Goal: Task Accomplishment & Management: Complete application form

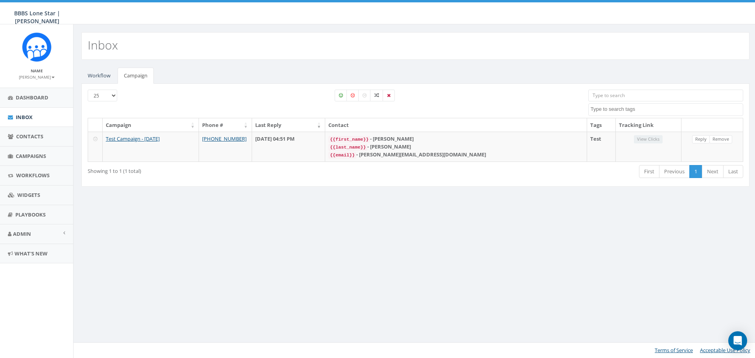
select select
click at [23, 95] on span "Dashboard" at bounding box center [32, 97] width 33 height 7
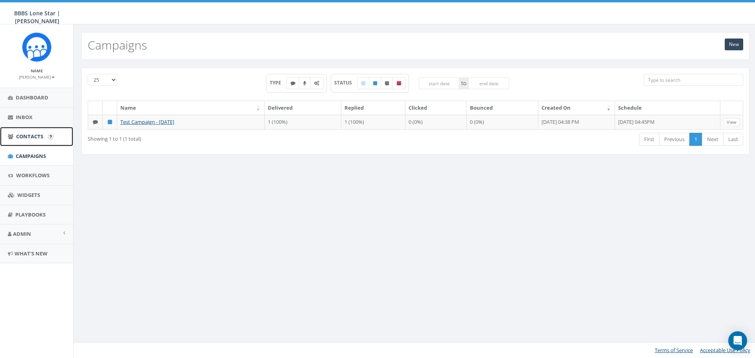
click at [34, 137] on span "Contacts" at bounding box center [29, 136] width 27 height 7
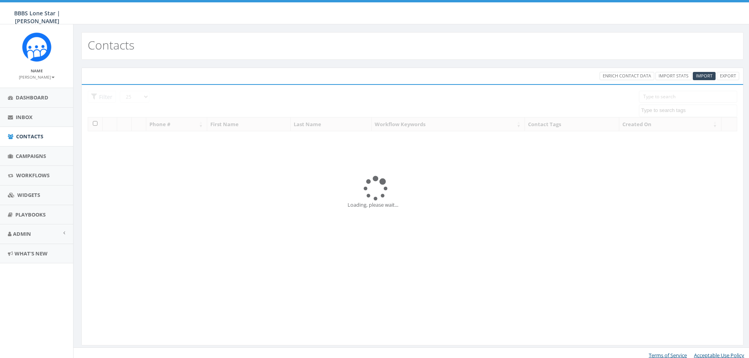
select select
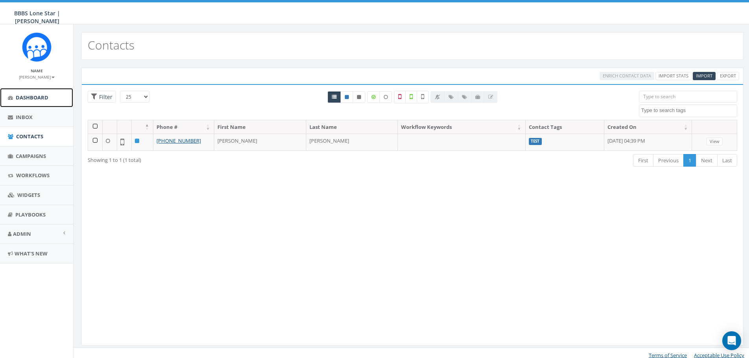
click at [33, 94] on span "Dashboard" at bounding box center [32, 97] width 33 height 7
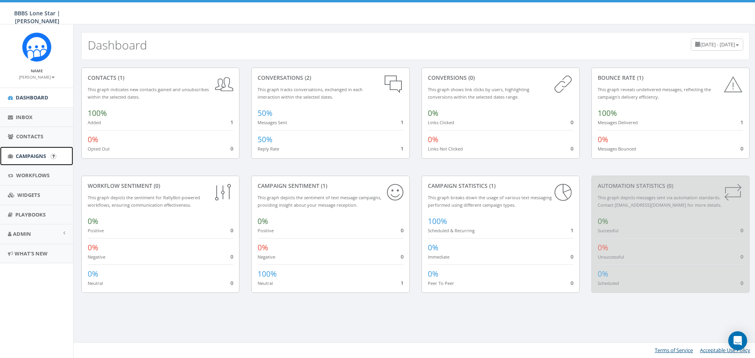
click at [24, 156] on span "Campaigns" at bounding box center [31, 156] width 30 height 7
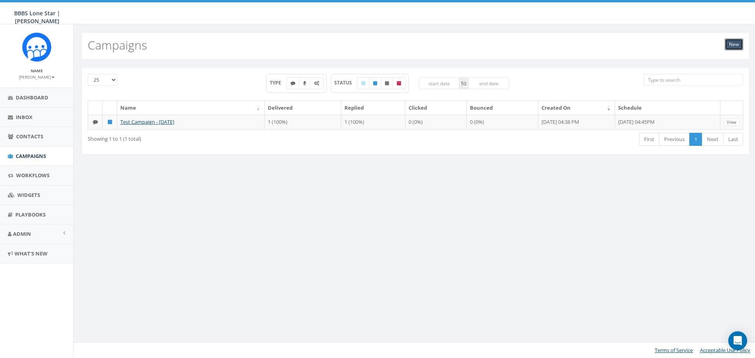
click at [734, 46] on link "New" at bounding box center [733, 45] width 18 height 12
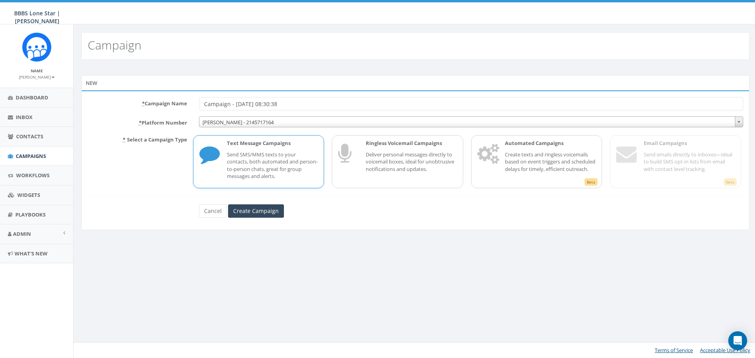
drag, startPoint x: 298, startPoint y: 105, endPoint x: 178, endPoint y: 127, distance: 122.3
click at [178, 127] on form "* Campaign Name Campaign - [DATE] 08:30:38 * Platform Number [PERSON_NAME] - 21…" at bounding box center [415, 157] width 655 height 121
type input "August BIGS Newsletter"
click at [268, 214] on input "Create Campaign" at bounding box center [256, 210] width 56 height 13
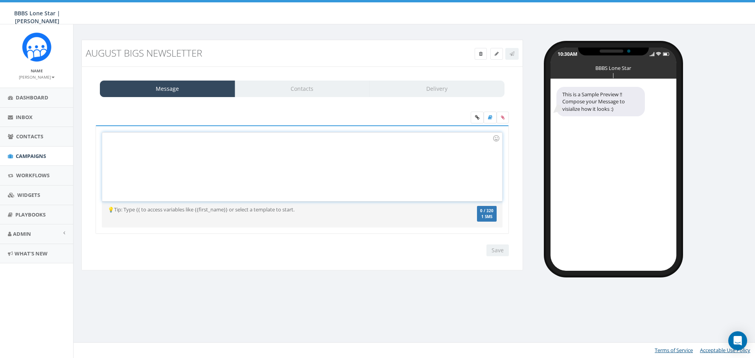
click at [270, 154] on div at bounding box center [301, 166] width 399 height 69
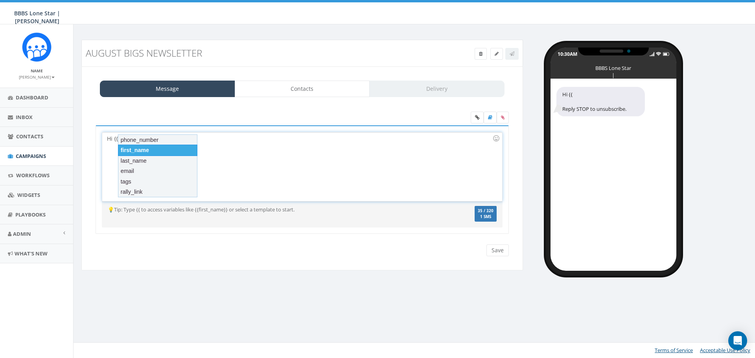
click at [175, 148] on div "first_name" at bounding box center [157, 150] width 79 height 11
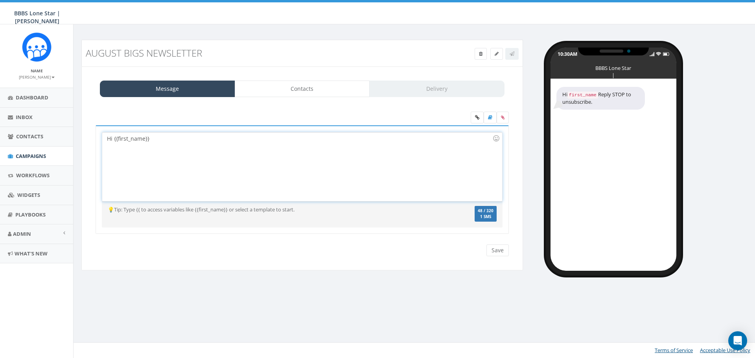
click at [175, 148] on div "Hi {{first_name}}" at bounding box center [301, 166] width 399 height 69
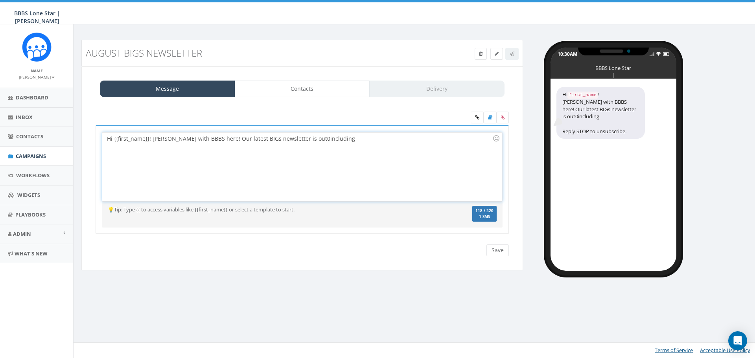
click at [296, 138] on div "Hi {{first_name}}! Nicole with BBBS here! Our latest BIGs newsletter is out0inc…" at bounding box center [301, 166] width 399 height 69
click at [335, 142] on div "Hi {{first_name}}! Nicole with BBBS here! Our latest BIGs newsletter is out-inc…" at bounding box center [301, 166] width 399 height 69
click at [295, 142] on div "Hi {{first_name}}! Nicole with BBBS here! Our latest BIGs newsletter is out-inc…" at bounding box center [301, 166] width 399 height 69
click at [432, 140] on div "Hi {{first_name}}! Nicole with BBBS here! Our latest BIGs newsletter is out-inc…" at bounding box center [301, 166] width 399 height 69
click at [474, 139] on div "Hi {{first_name}}! Nicole with BBBS here! Our latest BIGs newsletter is out-inc…" at bounding box center [301, 166] width 399 height 69
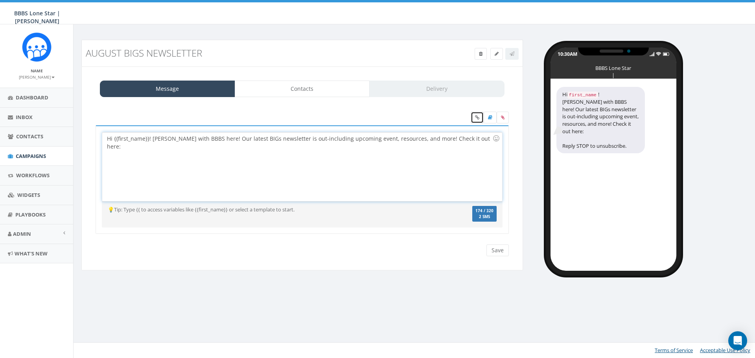
click at [475, 122] on link at bounding box center [477, 118] width 13 height 12
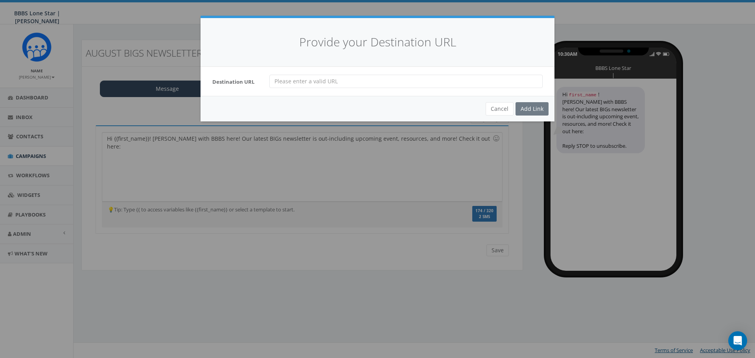
click at [376, 90] on div "Destination URL" at bounding box center [377, 81] width 354 height 29
click at [376, 84] on input "url" at bounding box center [405, 81] width 273 height 13
paste input "https://mailchi.mp/b88f9e5ad04f/big-brothers-big-sisters-of-greater-dallas-big-…"
type input "https://mailchi.mp/b88f9e5ad04f/big-brothers-big-sisters-of-greater-dallas-big-…"
click at [525, 108] on div "Add Link" at bounding box center [531, 108] width 33 height 13
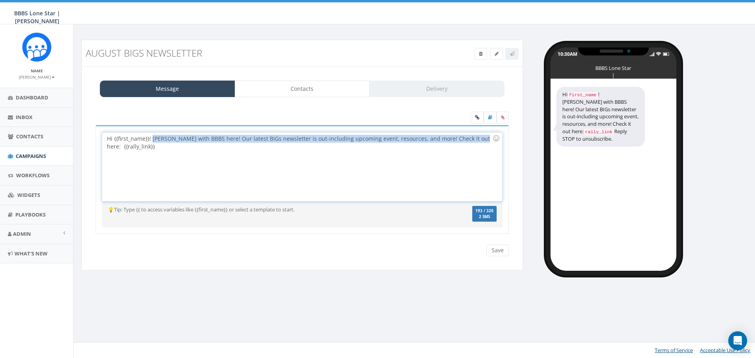
drag, startPoint x: 467, startPoint y: 140, endPoint x: 151, endPoint y: 131, distance: 315.8
click at [151, 131] on div "Hi {{first_name}}! Nicole with BBBS here! Our latest BIGs newsletter is out-inc…" at bounding box center [302, 179] width 413 height 109
copy div "Nicole with BBBS here! Our latest BIGs newsletter is out-including upcoming eve…"
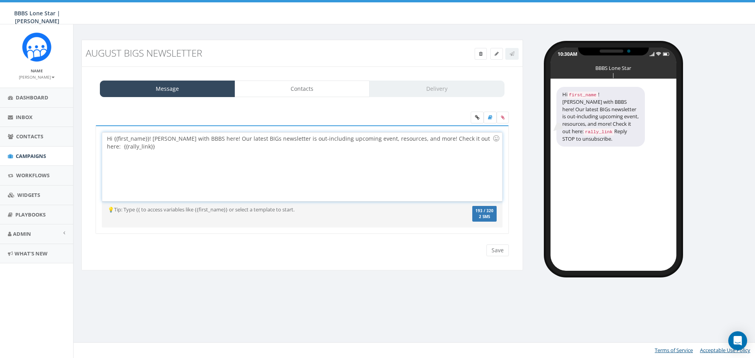
click at [210, 162] on div "Hi {{first_name}}! Nicole with BBBS here! Our latest BIGs newsletter is out-inc…" at bounding box center [301, 166] width 399 height 69
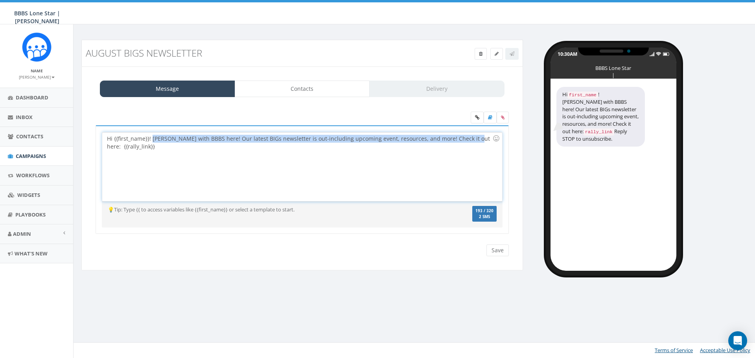
drag, startPoint x: 118, startPoint y: 146, endPoint x: 152, endPoint y: 139, distance: 34.2
click at [152, 139] on div "Hi {{first_name}}! Nicole with BBBS here! Our latest BIGs newsletter is out-inc…" at bounding box center [301, 166] width 399 height 69
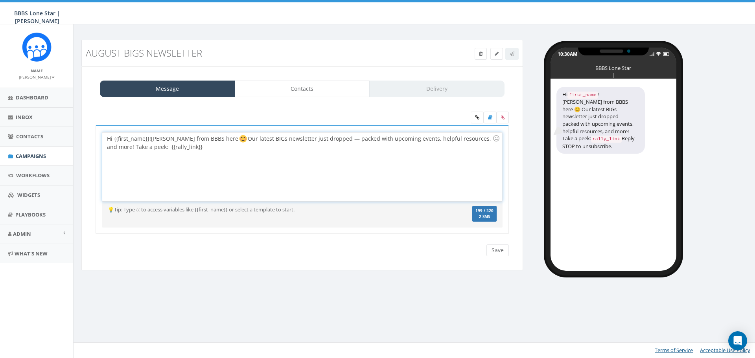
click at [227, 152] on div "Hi {{first_name}}! Nicole from BBBS here Our latest BIGs newsletter just droppe…" at bounding box center [301, 166] width 399 height 69
click at [259, 152] on div "Hi {{first_name}}! Nicole from BBBS here Our latest BIGs newsletter just droppe…" at bounding box center [301, 166] width 399 height 69
click at [495, 253] on input "Save" at bounding box center [497, 251] width 22 height 12
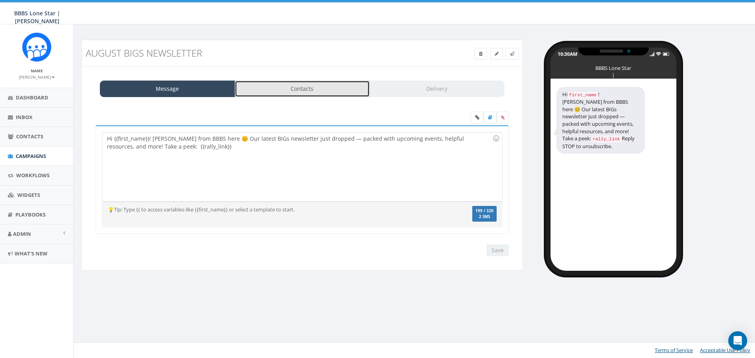
click at [312, 87] on link "Contacts" at bounding box center [302, 89] width 135 height 17
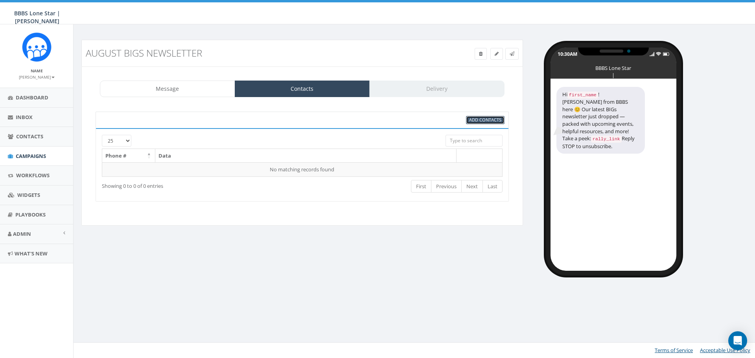
click at [485, 120] on span "Add Contacts" at bounding box center [485, 120] width 32 height 6
select select
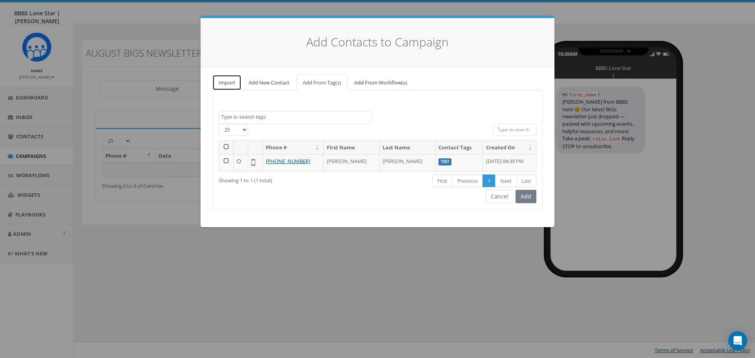
click at [227, 85] on link "Import" at bounding box center [226, 83] width 29 height 16
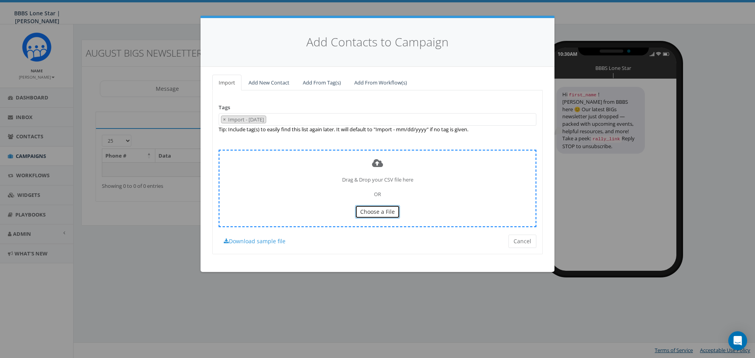
click at [371, 213] on span "Choose a File" at bounding box center [377, 211] width 35 height 7
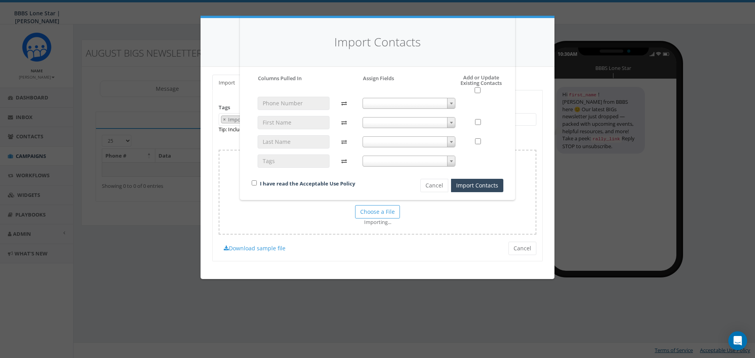
click at [452, 109] on div at bounding box center [409, 136] width 105 height 78
click at [449, 106] on span at bounding box center [451, 103] width 8 height 10
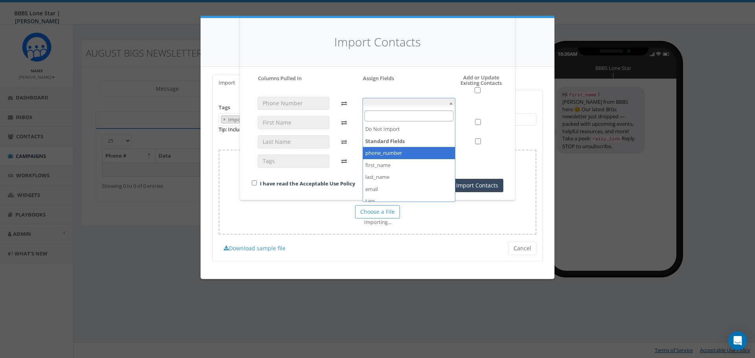
select select "phone_number"
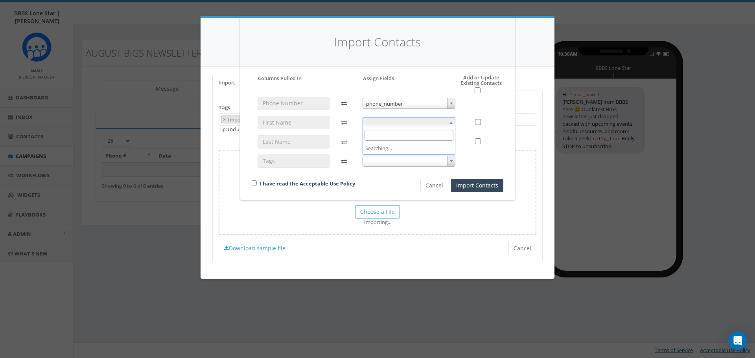
click at [420, 123] on span at bounding box center [408, 122] width 93 height 11
select select "first_name"
click at [401, 143] on span at bounding box center [408, 141] width 93 height 11
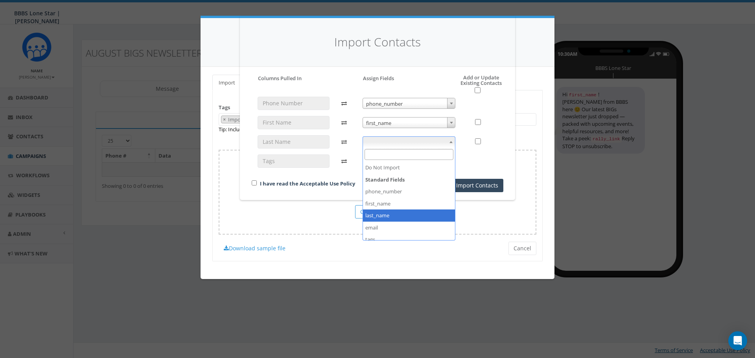
select select "last_name"
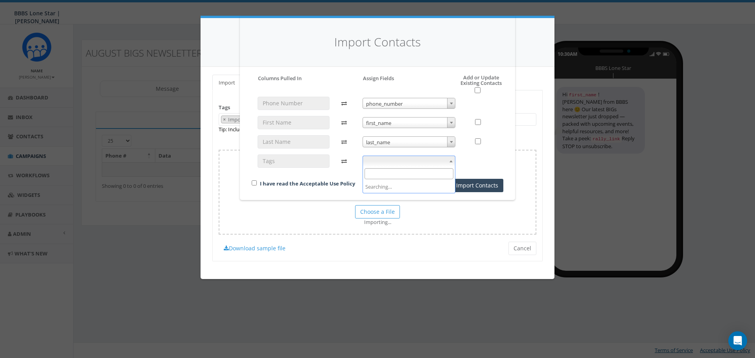
click at [400, 162] on span at bounding box center [408, 161] width 93 height 11
select select "tags"
click at [252, 181] on input "checkbox" at bounding box center [254, 182] width 5 height 5
checkbox input "true"
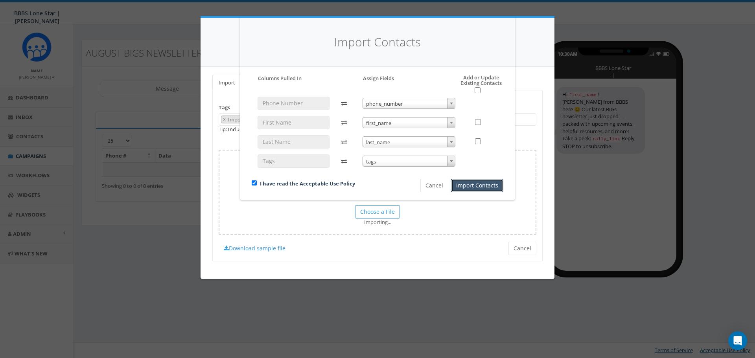
click at [474, 188] on button "Import Contacts" at bounding box center [477, 185] width 52 height 13
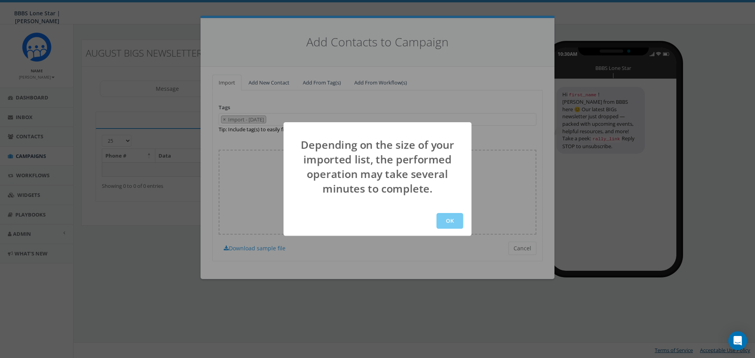
click at [457, 226] on button "OK" at bounding box center [449, 221] width 27 height 16
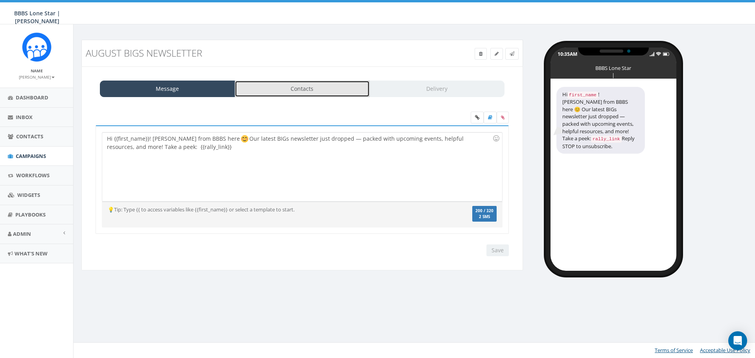
click at [288, 90] on link "Contacts" at bounding box center [302, 89] width 135 height 17
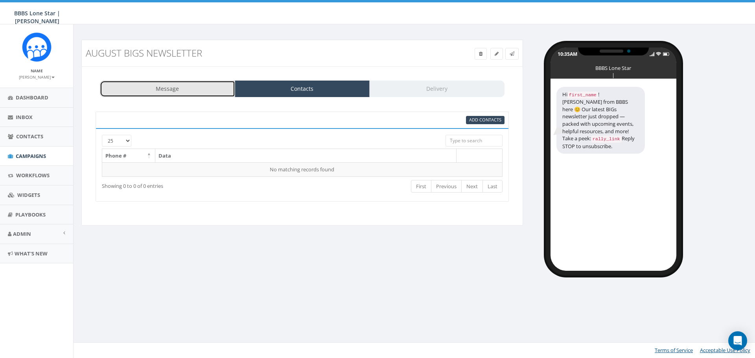
click at [180, 92] on link "Message" at bounding box center [167, 89] width 135 height 17
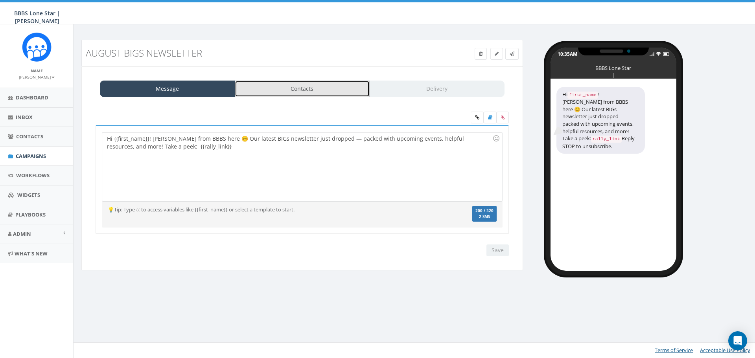
click at [291, 91] on link "Contacts" at bounding box center [302, 89] width 135 height 17
click at [257, 86] on link "Contacts" at bounding box center [302, 89] width 135 height 17
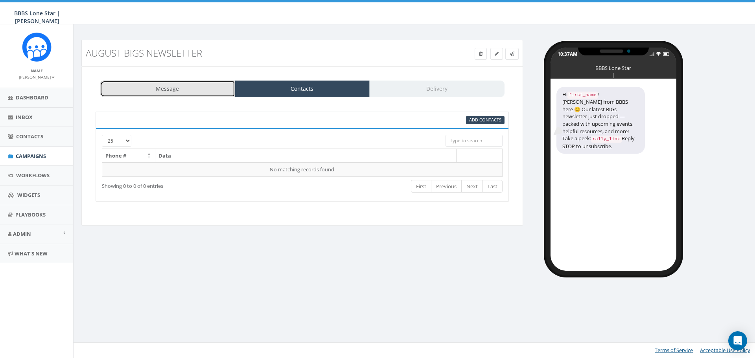
click at [194, 94] on link "Message" at bounding box center [167, 89] width 135 height 17
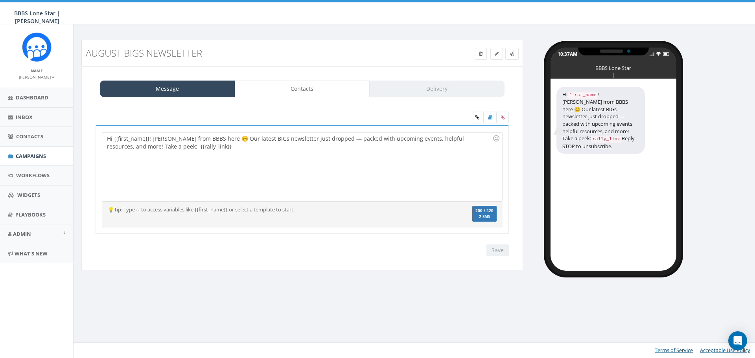
click at [316, 98] on div "Message Contacts Delivery Hi {{first_name}}! Nicole from BBBS here 😊 Our latest…" at bounding box center [301, 168] width 441 height 204
click at [318, 87] on link "Contacts" at bounding box center [302, 89] width 135 height 17
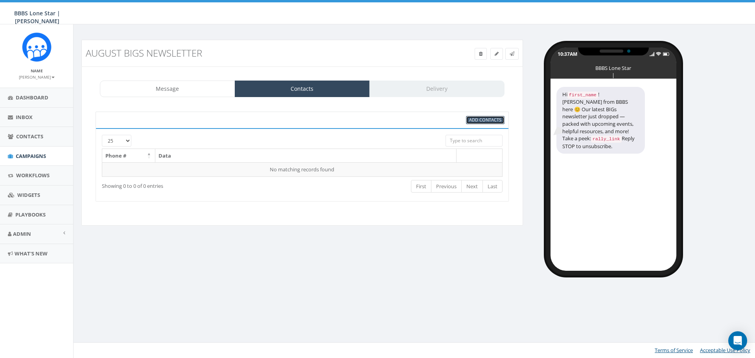
click at [491, 121] on span "Add Contacts" at bounding box center [485, 120] width 32 height 6
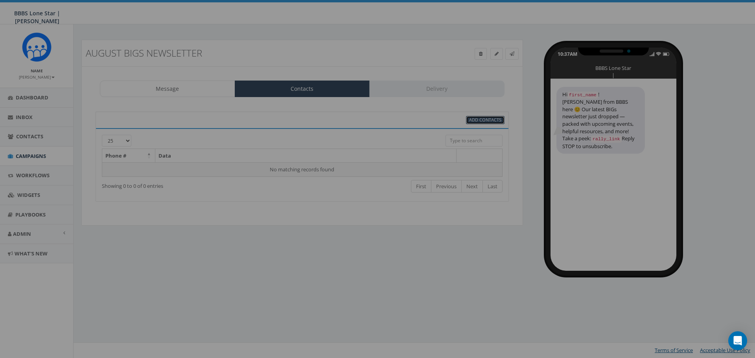
select select
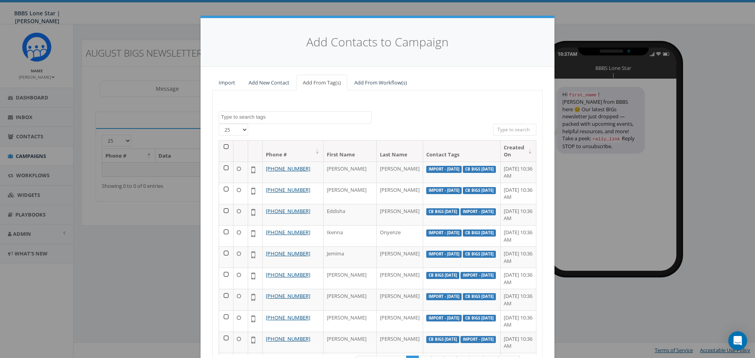
click at [225, 147] on th at bounding box center [226, 151] width 15 height 21
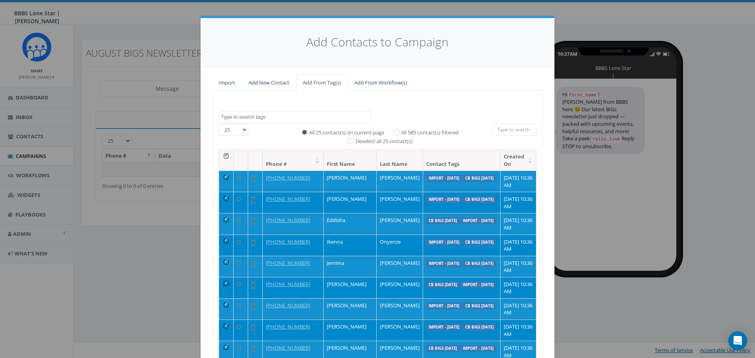
click at [405, 133] on label "All 585 contact(s) filtered" at bounding box center [429, 133] width 57 height 8
click at [401, 133] on input "All 585 contact(s) filtered" at bounding box center [398, 131] width 5 height 5
radio input "true"
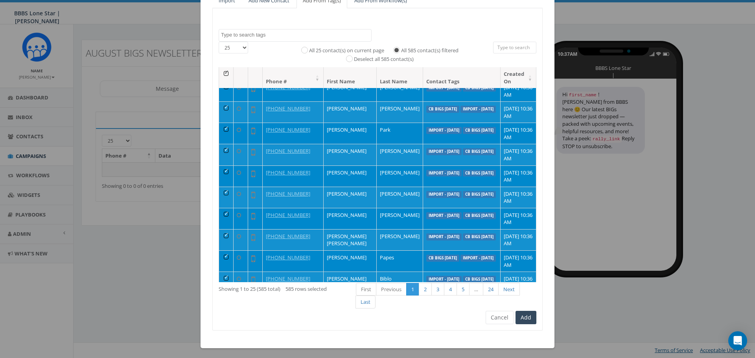
scroll to position [84, 0]
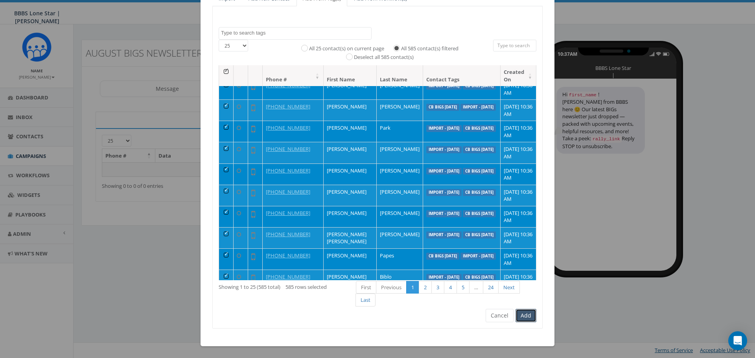
click at [525, 320] on button "Add" at bounding box center [525, 315] width 21 height 13
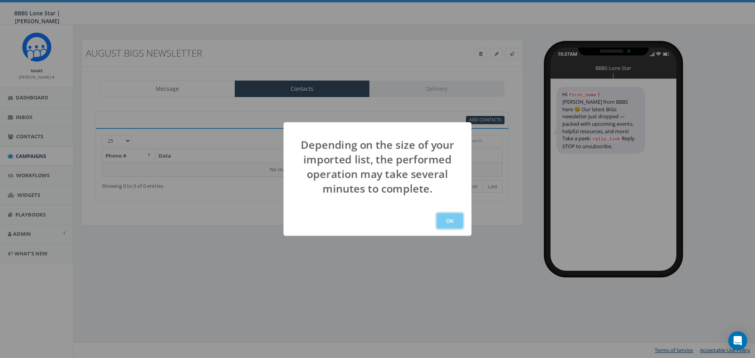
click at [452, 220] on button "OK" at bounding box center [449, 221] width 27 height 16
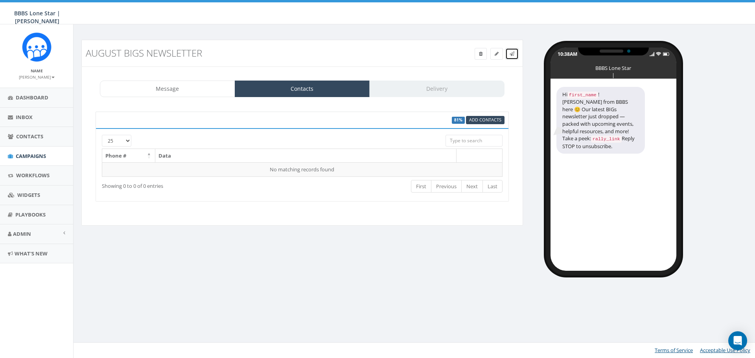
click at [512, 57] on link at bounding box center [511, 54] width 13 height 12
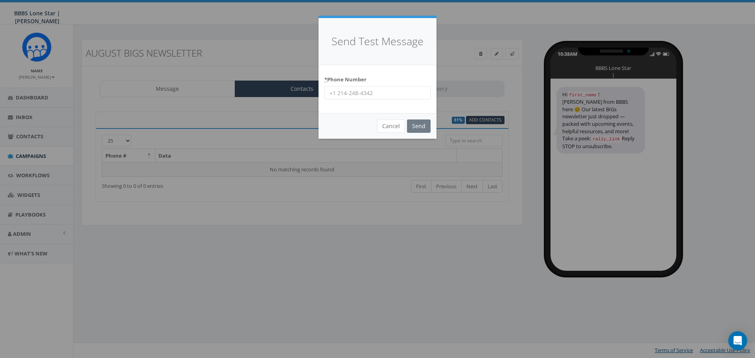
click at [407, 96] on input "* Phone Number" at bounding box center [377, 92] width 106 height 13
type input "4692484377"
click at [412, 125] on input "Send" at bounding box center [419, 126] width 24 height 13
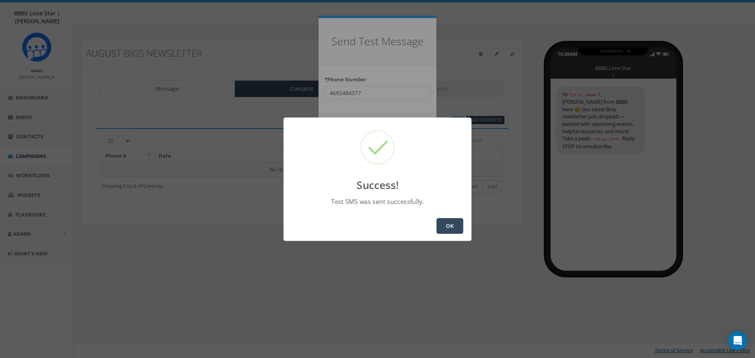
click at [452, 226] on button "OK" at bounding box center [449, 226] width 27 height 16
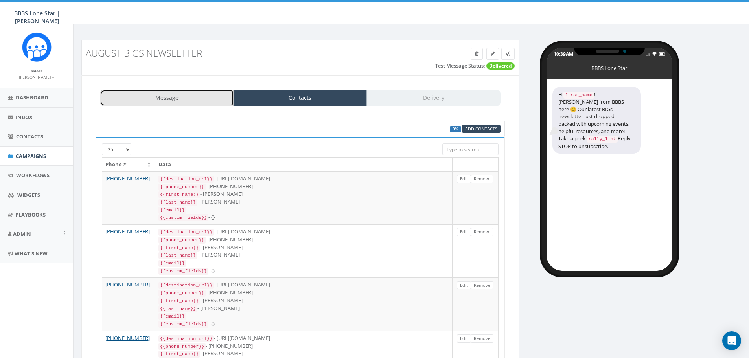
click at [195, 103] on link "Message" at bounding box center [167, 98] width 134 height 17
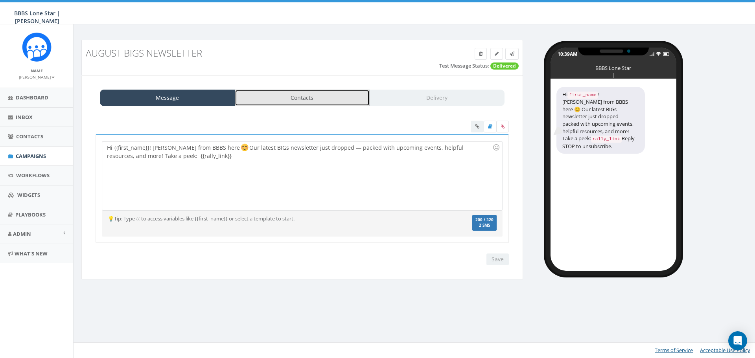
click at [337, 99] on link "Contacts" at bounding box center [302, 98] width 135 height 17
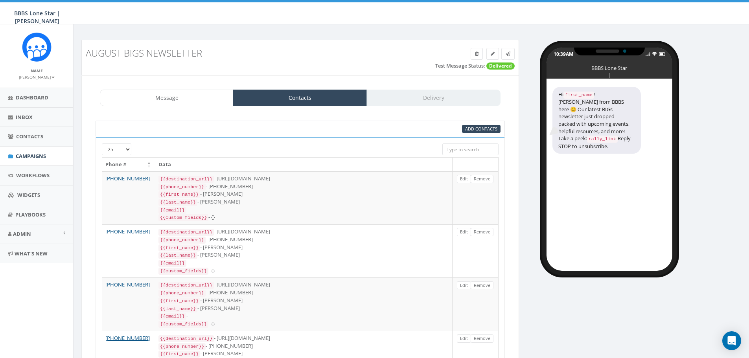
click at [416, 92] on div "Message Contacts Delivery" at bounding box center [300, 98] width 401 height 17
click at [460, 101] on div "Message Contacts Delivery" at bounding box center [300, 98] width 401 height 17
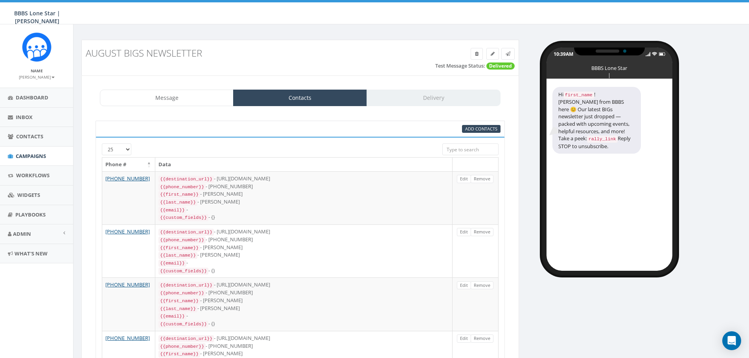
click at [453, 92] on div "Message Contacts Delivery" at bounding box center [300, 98] width 401 height 17
click at [184, 94] on link "Message" at bounding box center [167, 98] width 134 height 17
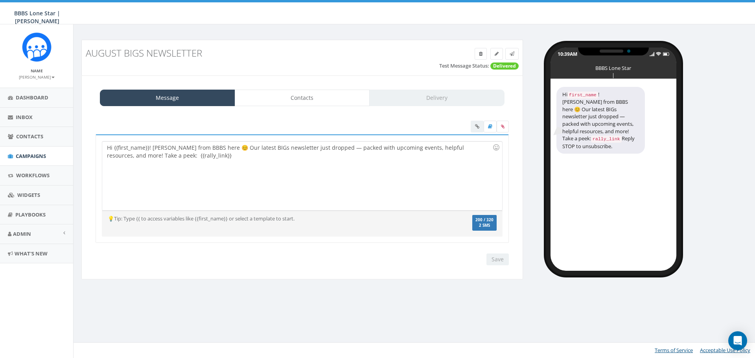
click at [451, 97] on div "Message Contacts Delivery" at bounding box center [302, 98] width 405 height 17
click at [359, 103] on link "Contacts" at bounding box center [302, 98] width 135 height 17
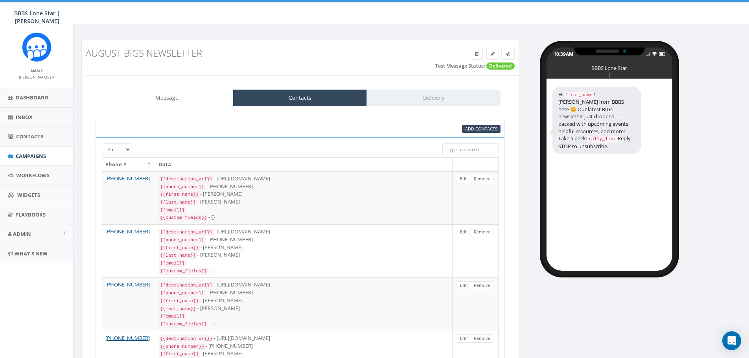
click at [421, 95] on div "Message Contacts Delivery" at bounding box center [300, 98] width 401 height 17
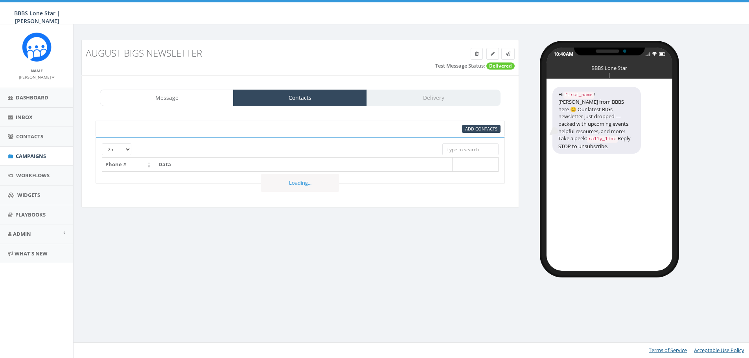
select select
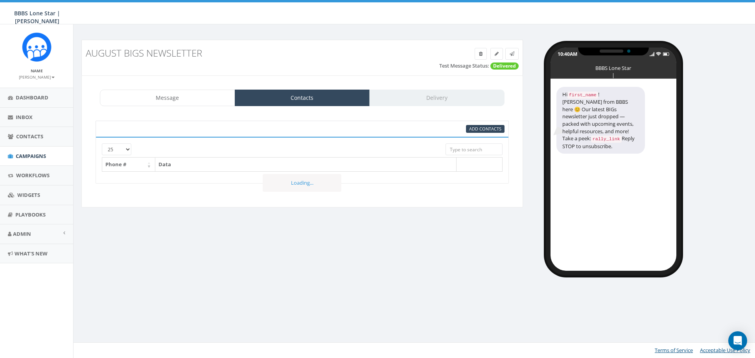
click at [452, 97] on div "Message Contacts Delivery" at bounding box center [302, 98] width 405 height 17
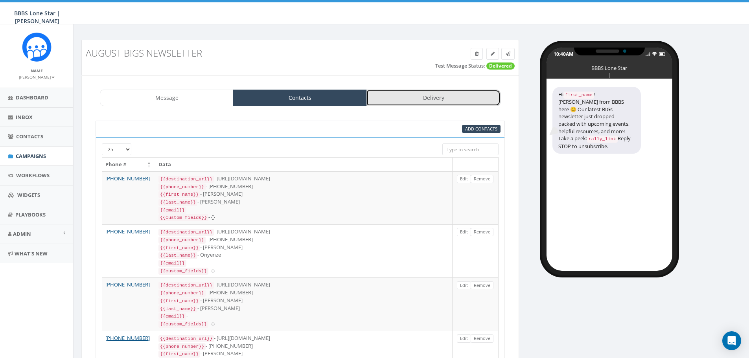
click at [446, 97] on link "Delivery" at bounding box center [433, 98] width 134 height 17
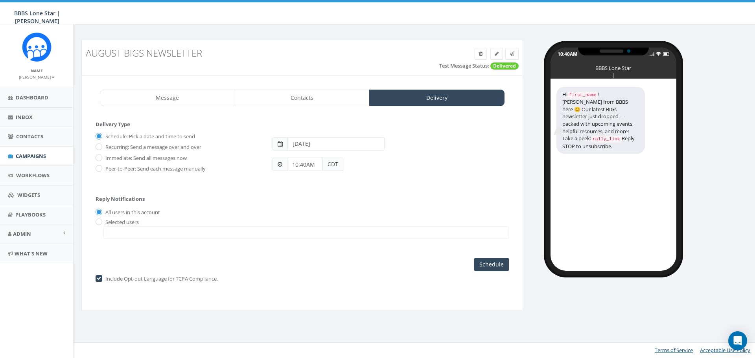
click at [103, 159] on label "Immediate: Send all messages now" at bounding box center [144, 158] width 83 height 8
click at [101, 159] on input "Immediate: Send all messages now" at bounding box center [98, 158] width 5 height 5
radio input "true"
click at [179, 110] on div "Message Contacts Delivery Hi {{first_name}}! [PERSON_NAME] from BBBS here 😊 Our…" at bounding box center [301, 193] width 441 height 236
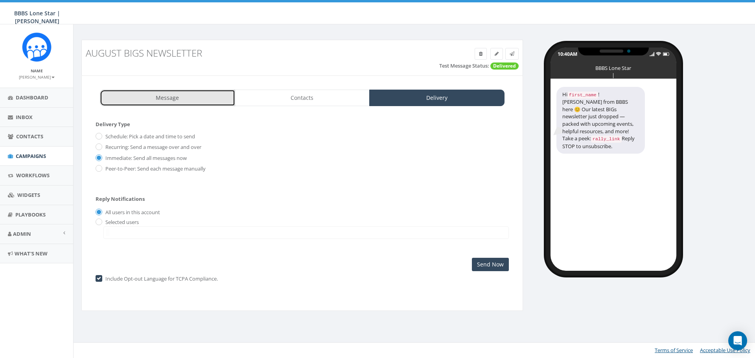
click at [179, 101] on link "Message" at bounding box center [167, 98] width 135 height 17
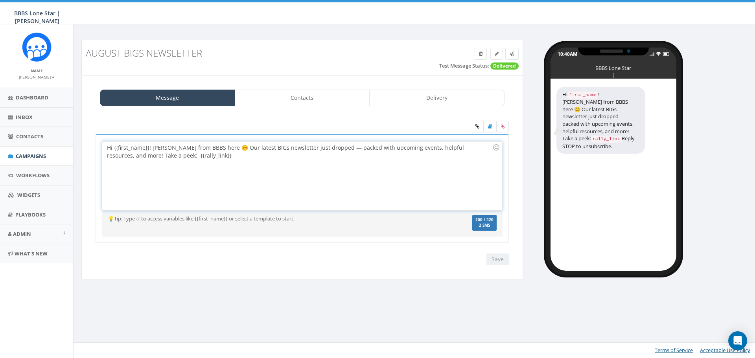
click at [151, 148] on div "Hi {{first_name}}! [PERSON_NAME] from BBBS here 😊 Our latest BIGs newsletter ju…" at bounding box center [301, 176] width 399 height 69
click at [133, 149] on div "Hi {{first_name}}! [PERSON_NAME] from BBBS here 😊 Our latest BIGs newsletter ju…" at bounding box center [301, 176] width 399 height 69
click at [114, 151] on div "Hi {{first_name}}! [PERSON_NAME] from BBBS here 😊 Our latest BIGs newsletter ju…" at bounding box center [301, 176] width 399 height 69
click at [139, 145] on div "Hi {{first_name}}! [PERSON_NAME] from BBBS here 😊 Our latest BIGs newsletter ju…" at bounding box center [301, 176] width 399 height 69
click at [148, 150] on div "Hi {{first_name}}! [PERSON_NAME] from BBBS here 😊 Our latest BIGs newsletter ju…" at bounding box center [301, 176] width 399 height 69
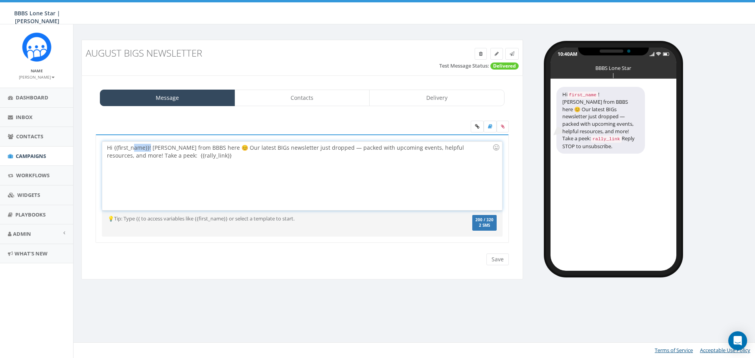
drag, startPoint x: 151, startPoint y: 149, endPoint x: 133, endPoint y: 150, distance: 18.1
click at [133, 150] on div "Hi {{first_name}}! [PERSON_NAME] from BBBS here 😊 Our latest BIGs newsletter ju…" at bounding box center [301, 176] width 399 height 69
click at [151, 151] on div "Hi {{first_name}}! [PERSON_NAME] from BBBS here 😊 Our latest BIGs newsletter ju…" at bounding box center [301, 176] width 399 height 69
click at [148, 149] on div "Hi {{first_name}}! [PERSON_NAME] from BBBS here 😊 Our latest BIGs newsletter ju…" at bounding box center [301, 176] width 399 height 69
drag, startPoint x: 149, startPoint y: 148, endPoint x: 114, endPoint y: 150, distance: 35.4
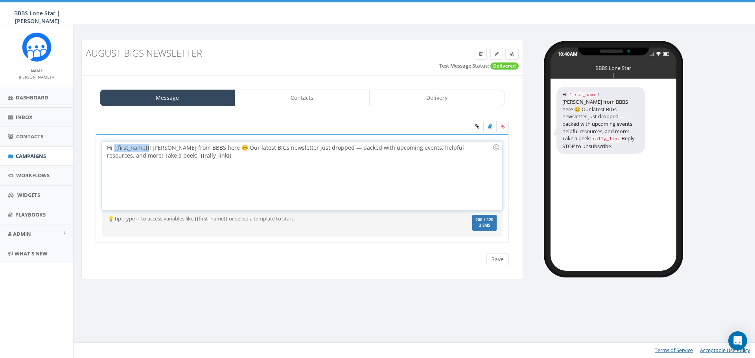
click at [114, 150] on div "Hi {{first_name}}! [PERSON_NAME] from BBBS here 😊 Our latest BIGs newsletter ju…" at bounding box center [301, 176] width 399 height 69
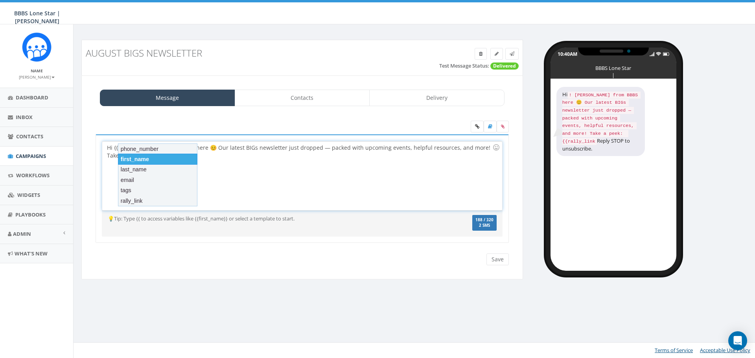
click at [165, 157] on div "first_name" at bounding box center [157, 159] width 79 height 11
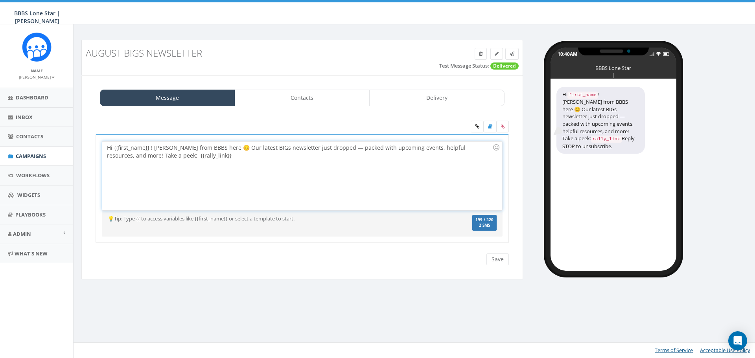
click at [151, 148] on div "Hi {{first_name}} ! Nicole from BBBS here 😊 Our latest BIGs newsletter just dro…" at bounding box center [301, 176] width 399 height 69
click at [495, 262] on input "Save" at bounding box center [497, 260] width 22 height 12
click at [512, 56] on icon at bounding box center [511, 53] width 5 height 5
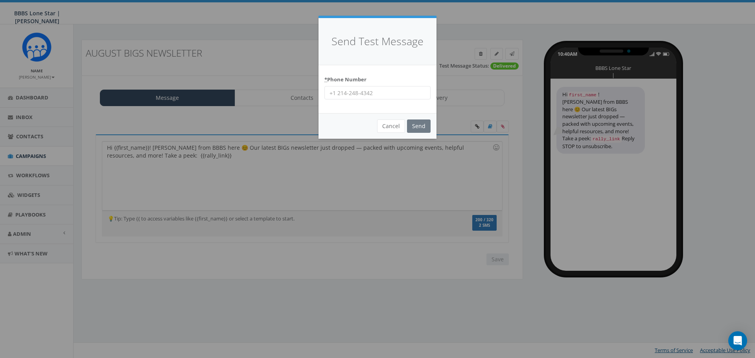
click at [371, 91] on input "* Phone Number" at bounding box center [377, 92] width 106 height 13
type input "4692484377"
click at [415, 127] on input "Send" at bounding box center [419, 126] width 24 height 13
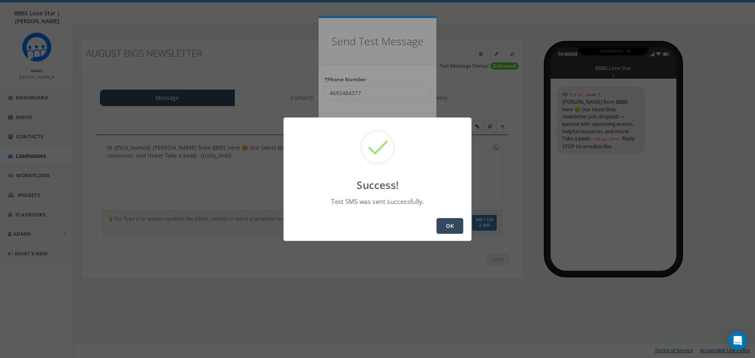
click at [446, 231] on button "OK" at bounding box center [449, 226] width 27 height 16
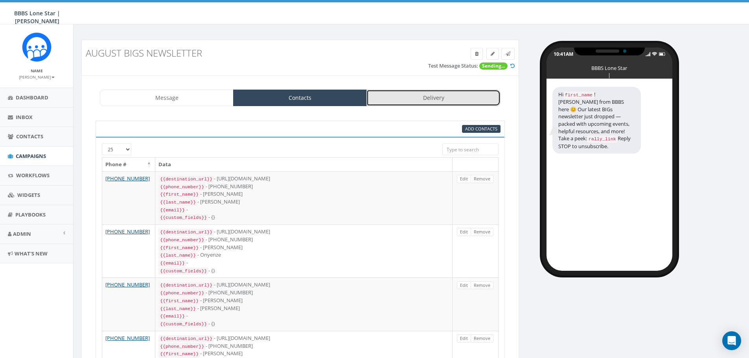
click at [429, 92] on link "Delivery" at bounding box center [433, 98] width 134 height 17
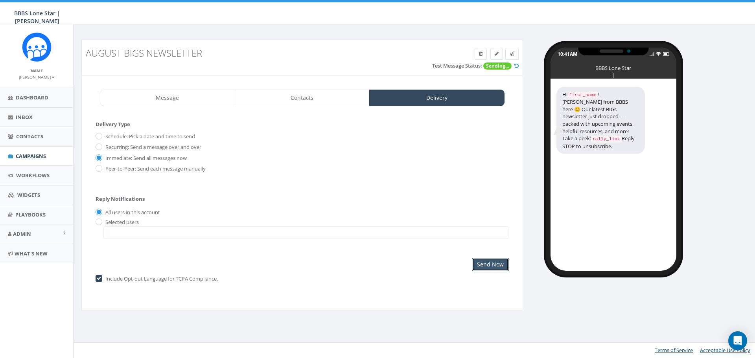
click at [492, 266] on input "Send Now" at bounding box center [490, 264] width 37 height 13
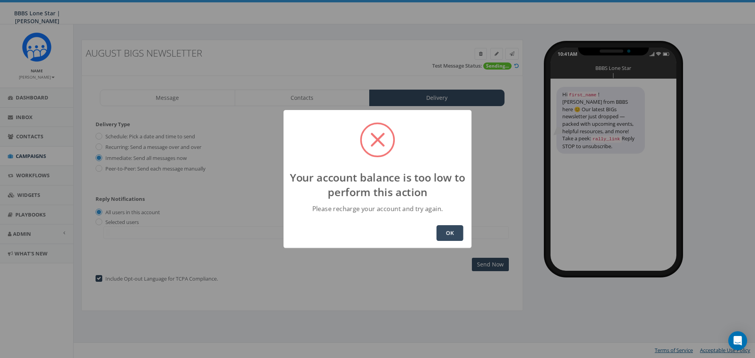
click at [452, 236] on button "OK" at bounding box center [449, 233] width 27 height 16
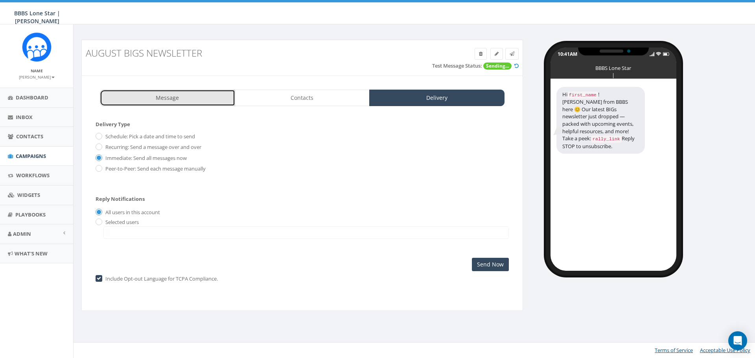
click at [172, 105] on link "Message" at bounding box center [167, 98] width 135 height 17
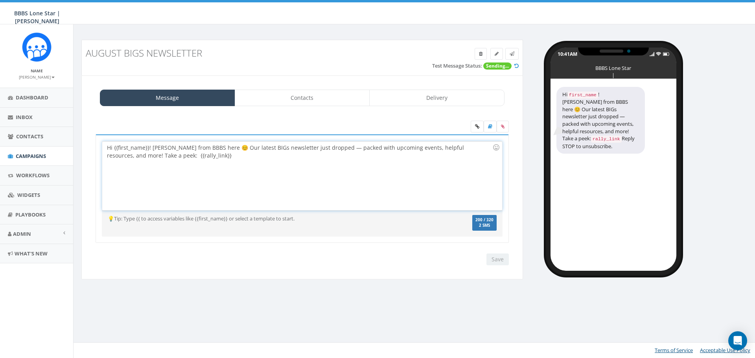
click at [360, 205] on div "Hi {{first_name}}! [PERSON_NAME] from BBBS here 😊 Our latest BIGs newsletter ju…" at bounding box center [301, 176] width 399 height 69
click at [490, 261] on input "Save" at bounding box center [497, 260] width 22 height 12
click at [339, 101] on link "Contacts" at bounding box center [302, 98] width 135 height 17
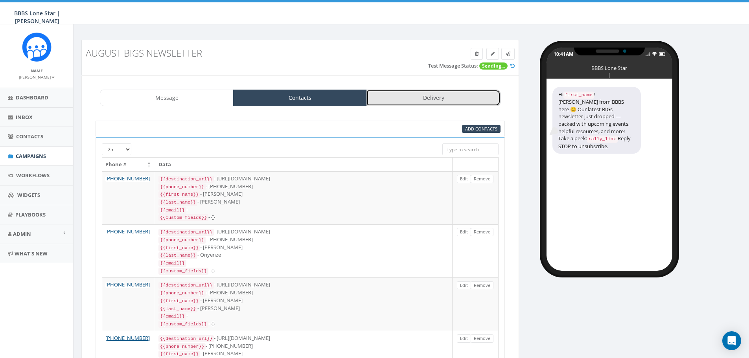
click at [412, 97] on link "Delivery" at bounding box center [433, 98] width 134 height 17
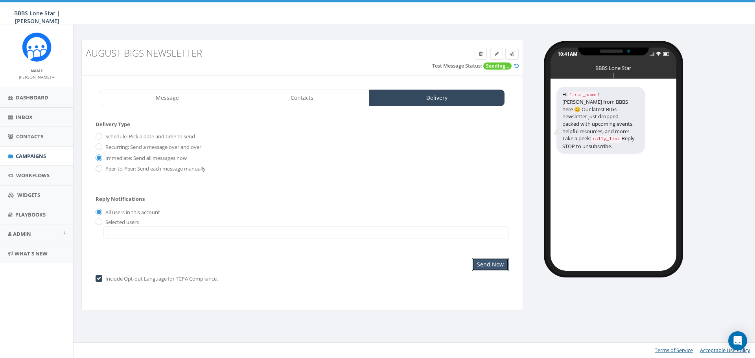
click at [497, 260] on input "Send Now" at bounding box center [490, 264] width 37 height 13
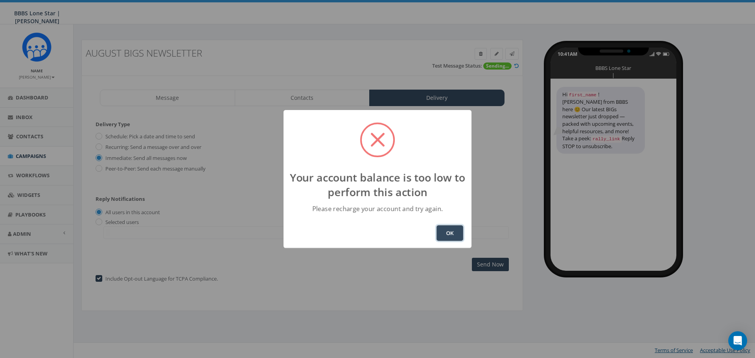
click at [451, 228] on button "OK" at bounding box center [449, 233] width 27 height 16
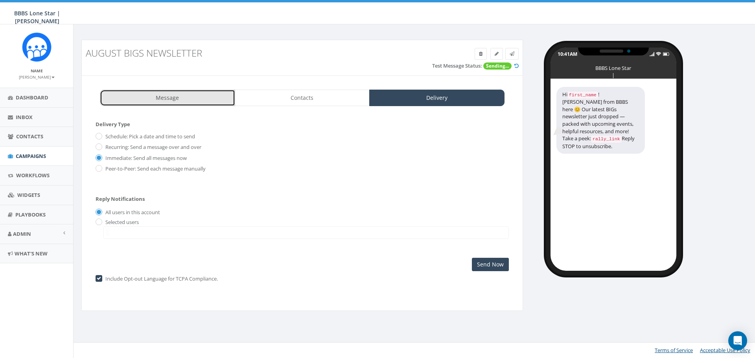
click at [171, 101] on link "Message" at bounding box center [167, 98] width 135 height 17
